Goal: Navigation & Orientation: Find specific page/section

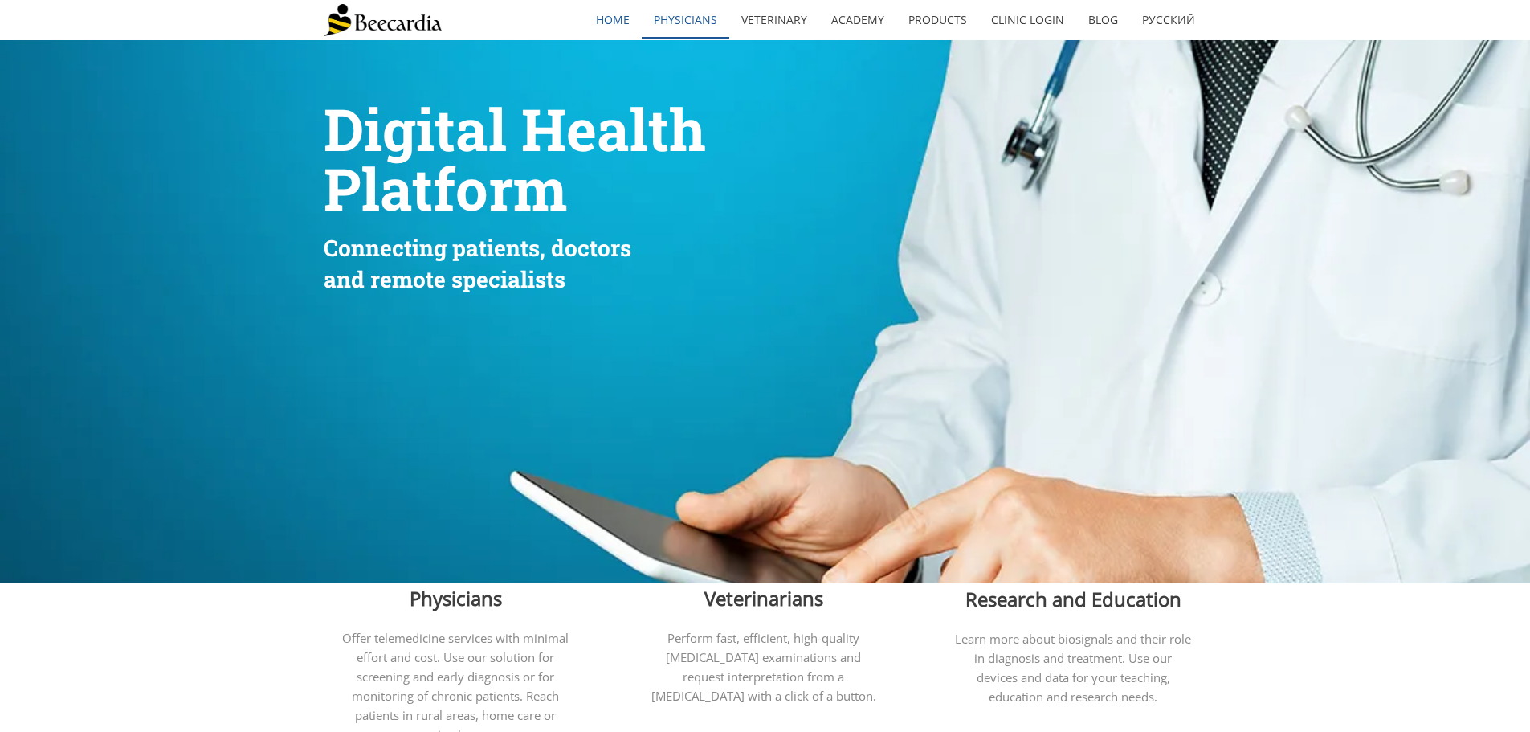
click at [687, 22] on link "Physicians" at bounding box center [686, 20] width 88 height 37
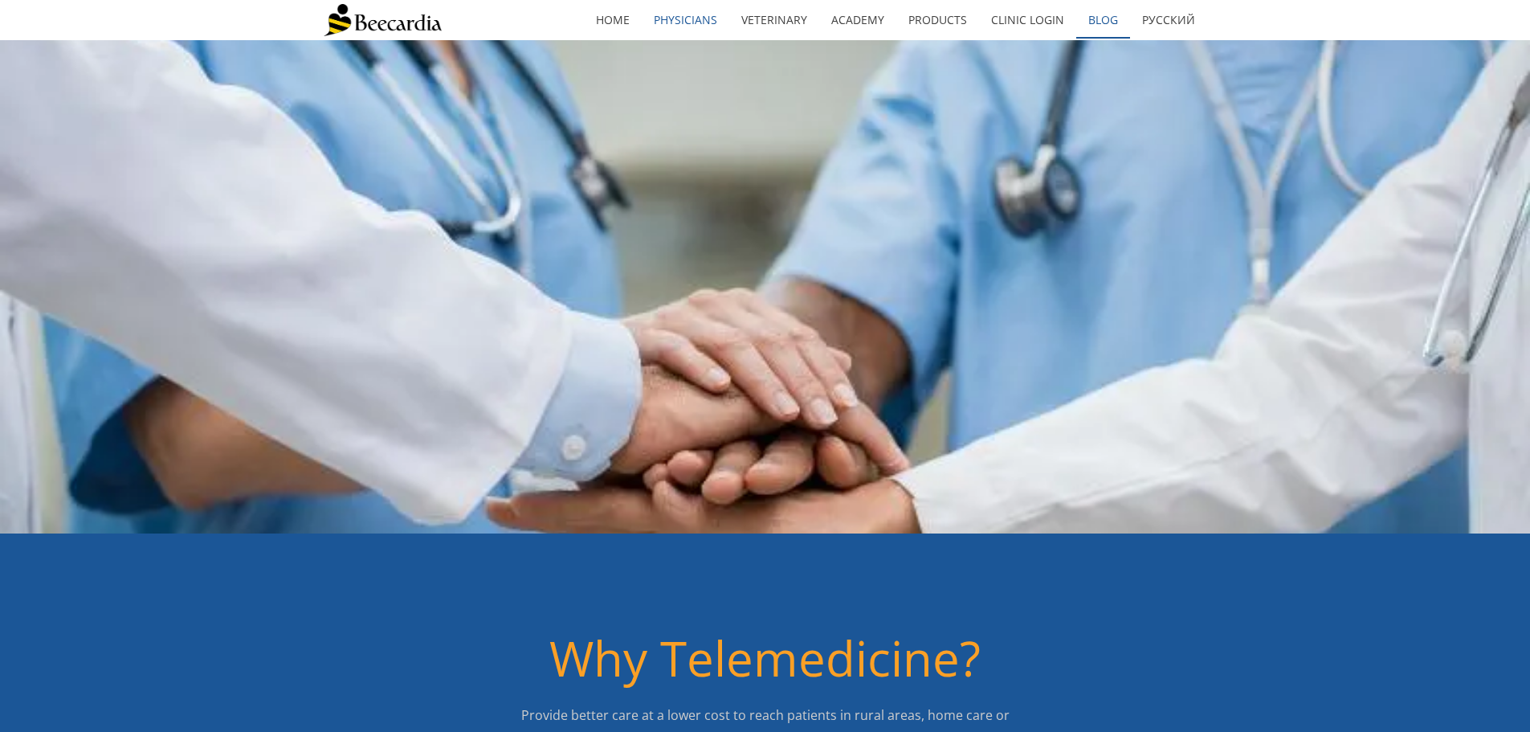
click at [1089, 16] on link "Blog" at bounding box center [1103, 20] width 54 height 37
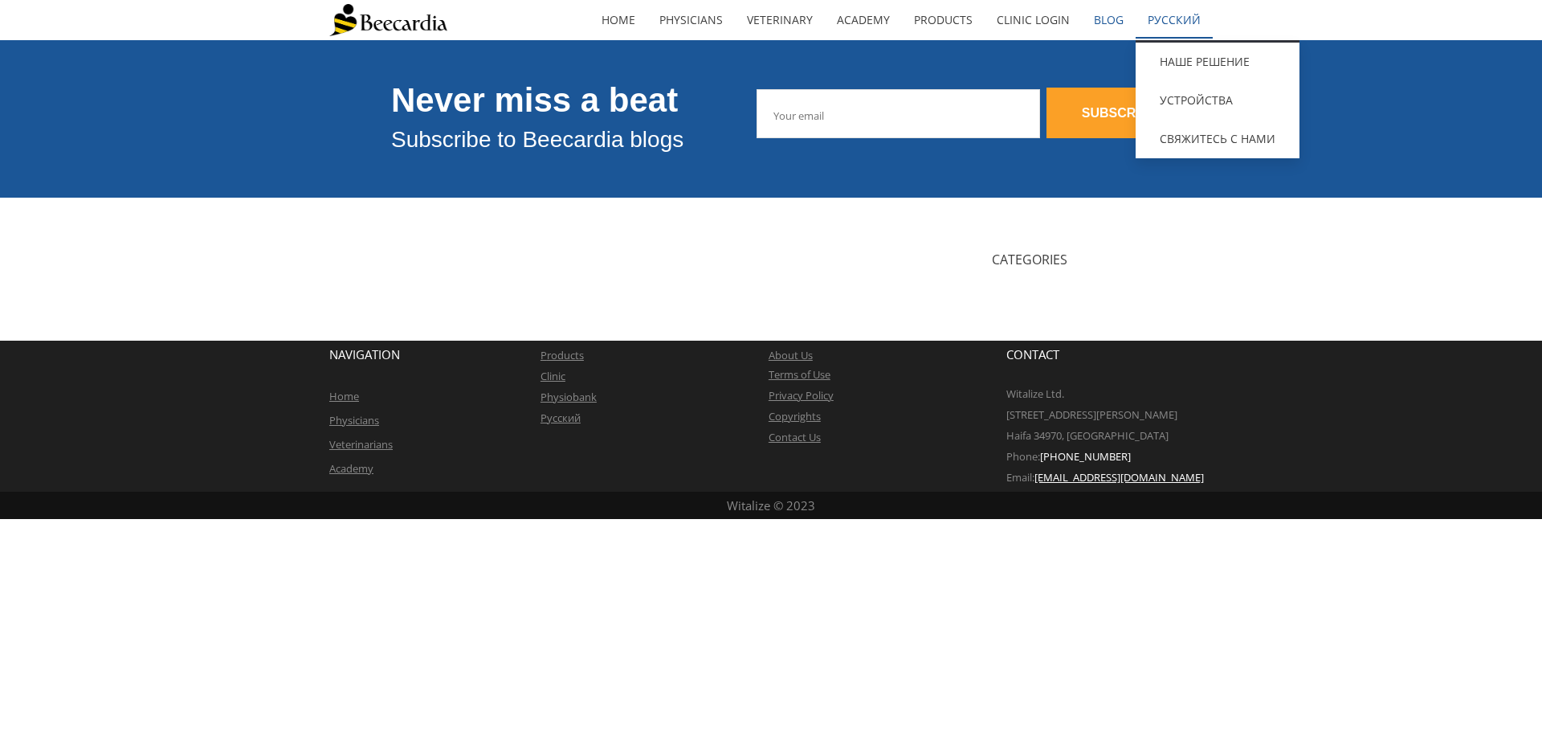
click at [1186, 24] on link "Русский" at bounding box center [1174, 20] width 77 height 37
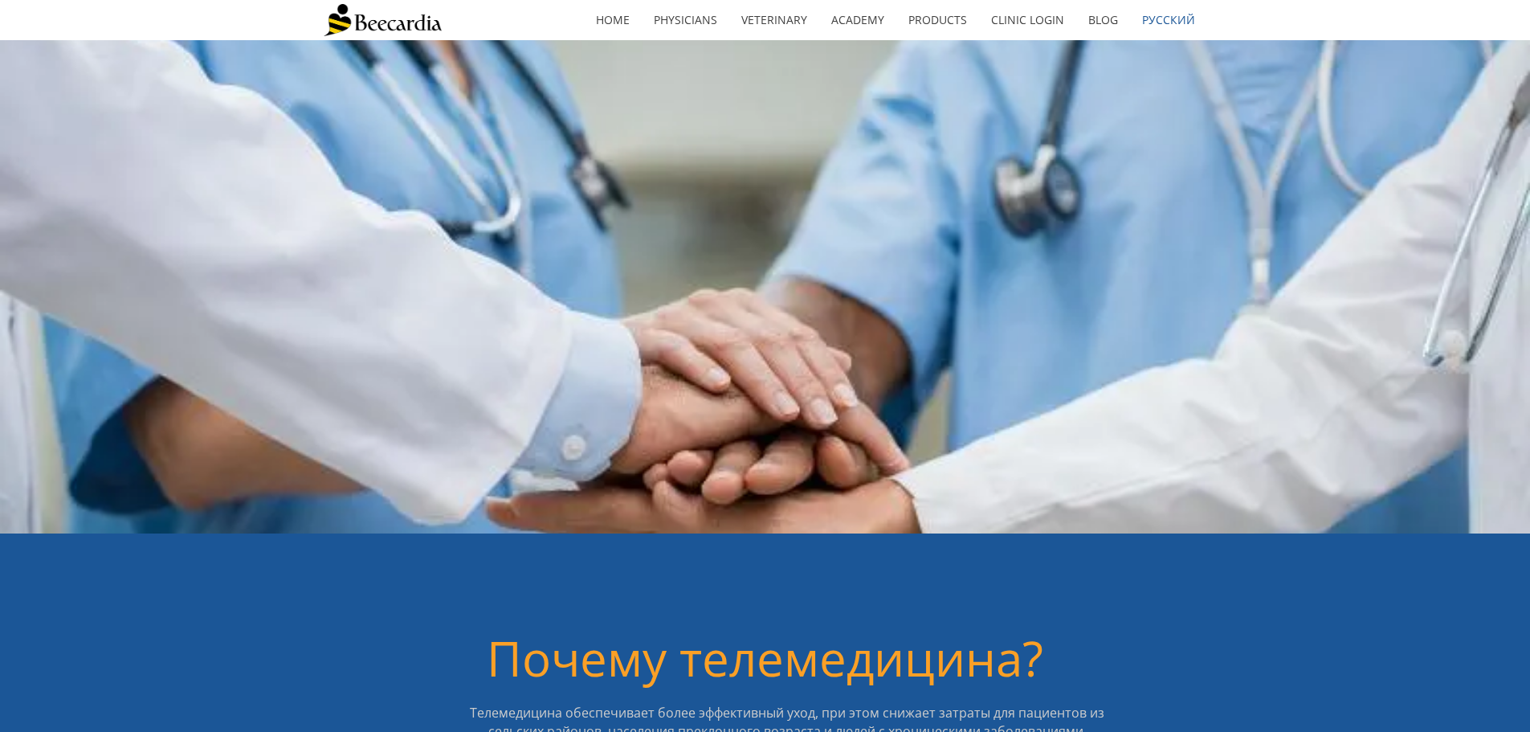
click at [1022, 21] on link "Clinic Login" at bounding box center [1027, 20] width 97 height 37
